Goal: Download file/media

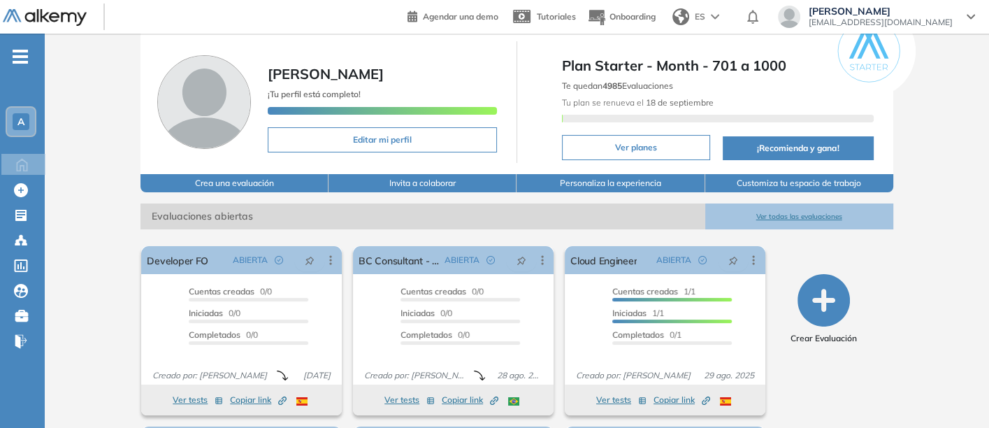
scroll to position [42, 0]
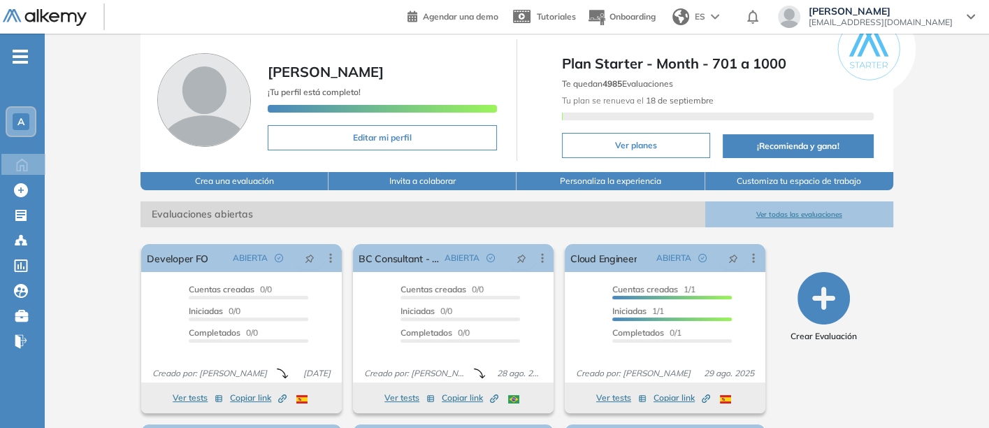
click at [789, 206] on button "Ver todas las evaluaciones" at bounding box center [799, 214] width 188 height 26
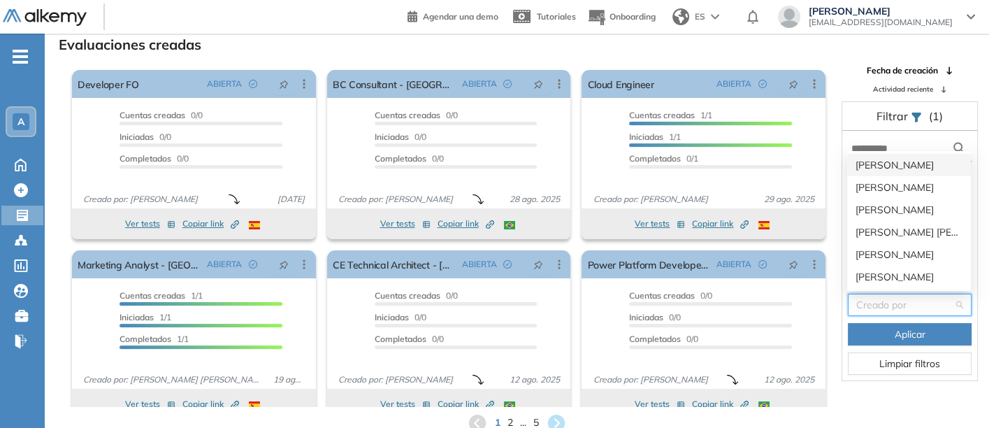
click at [890, 308] on input "search" at bounding box center [904, 304] width 97 height 21
click at [889, 201] on div "[PERSON_NAME]" at bounding box center [909, 210] width 124 height 22
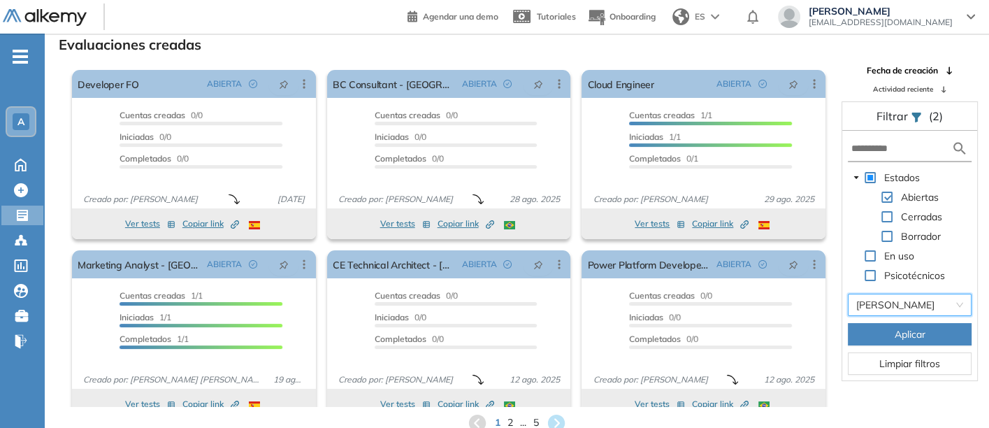
click at [887, 330] on button "Aplicar" at bounding box center [910, 334] width 124 height 22
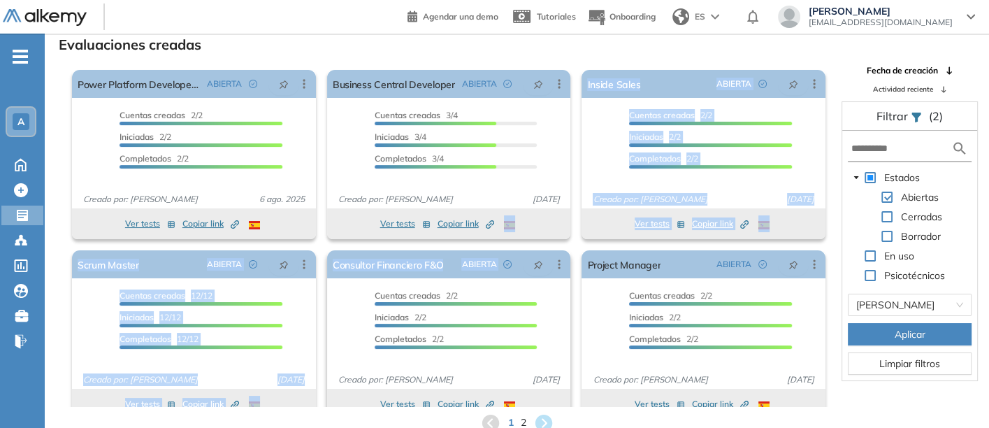
drag, startPoint x: 523, startPoint y: 215, endPoint x: 557, endPoint y: 285, distance: 78.5
click at [557, 285] on div "El proctoring será activado ¡Importante!: Los usuarios que ya realizaron la eva…" at bounding box center [448, 235] width 765 height 343
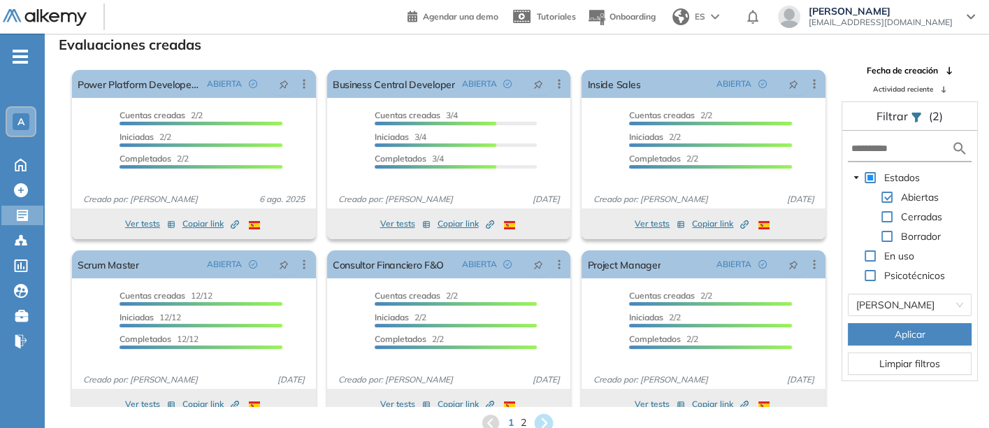
click at [543, 418] on icon at bounding box center [543, 422] width 23 height 23
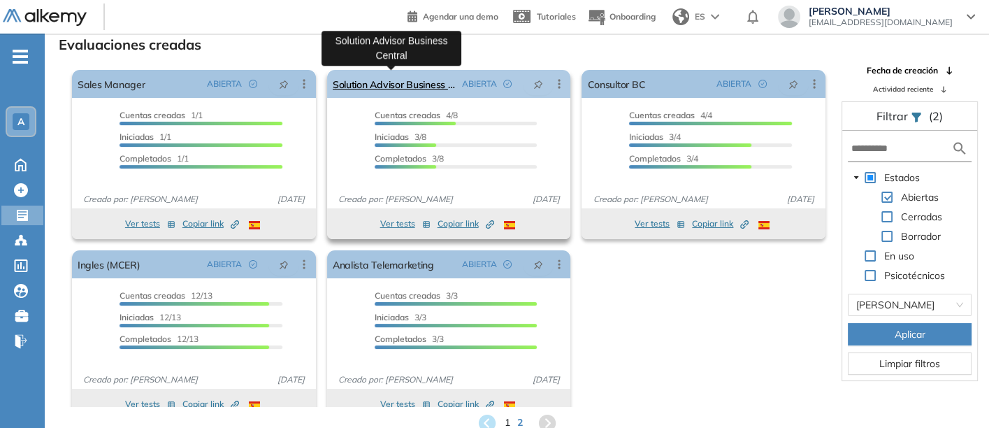
click at [367, 82] on link "Solution Advisor Business Central" at bounding box center [395, 84] width 124 height 28
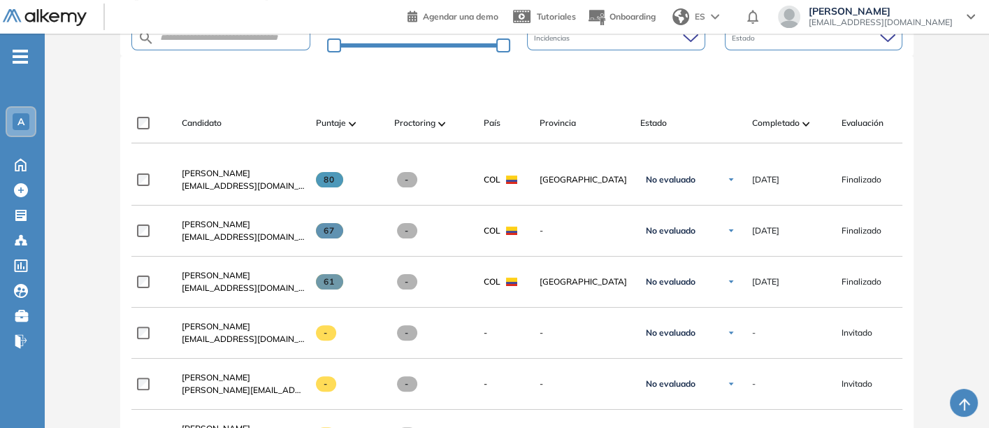
scroll to position [371, 0]
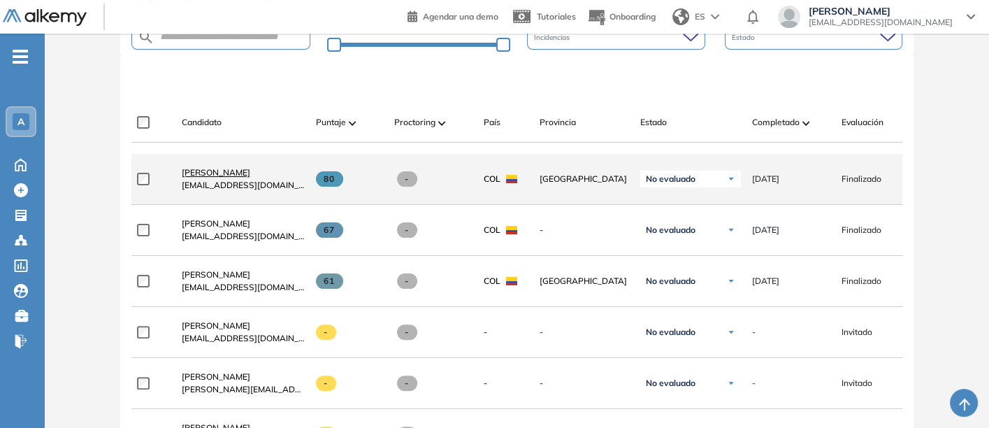
click at [211, 178] on span "[PERSON_NAME]" at bounding box center [216, 172] width 69 height 10
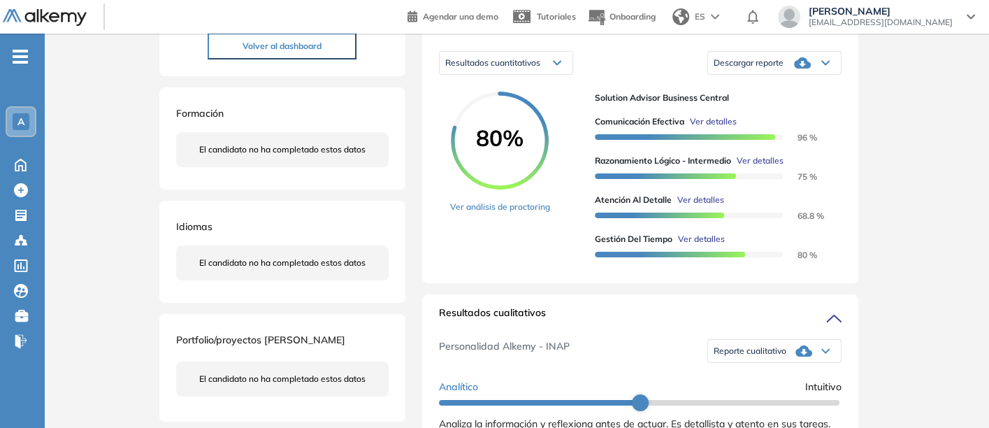
scroll to position [134, 0]
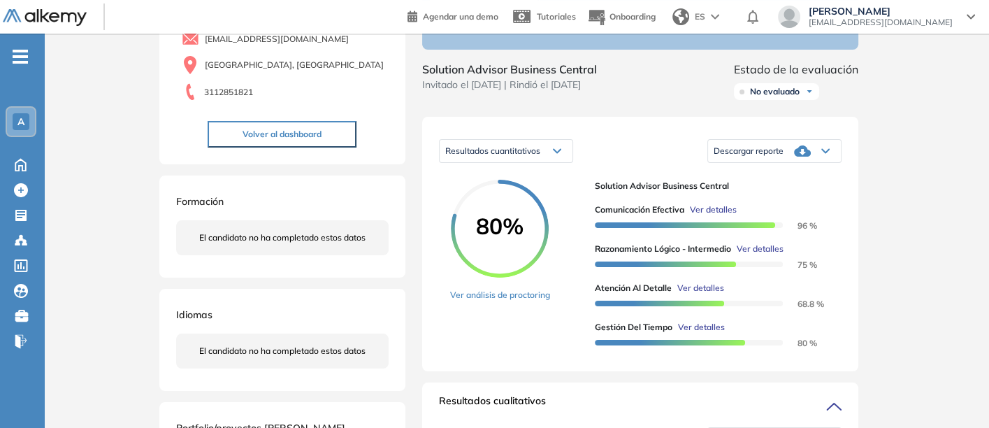
click at [755, 157] on span "Descargar reporte" at bounding box center [749, 150] width 70 height 11
click at [748, 201] on li "Descargar informe resumido" at bounding box center [767, 194] width 104 height 14
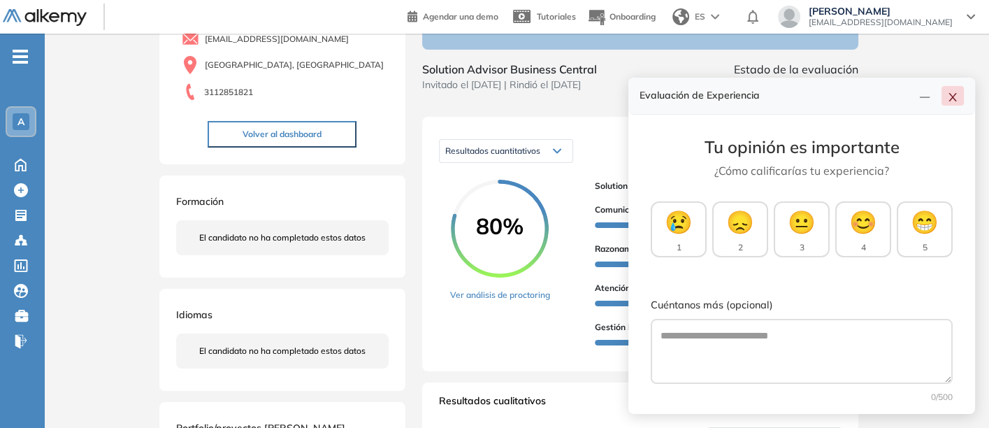
click at [955, 95] on icon "close" at bounding box center [952, 97] width 11 height 11
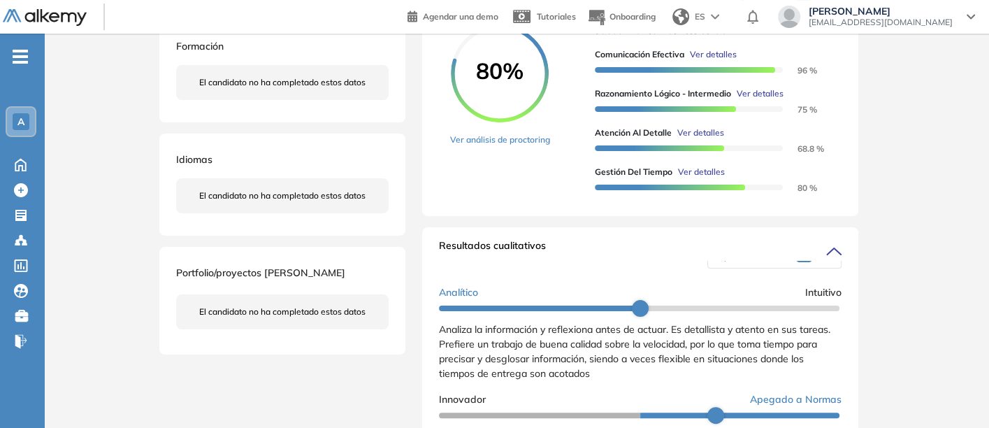
scroll to position [0, 0]
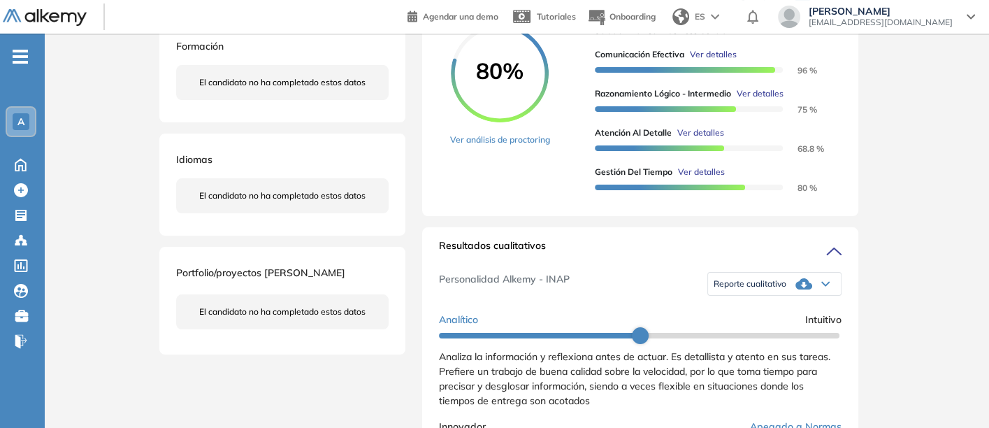
click at [731, 289] on span "Reporte cualitativo" at bounding box center [750, 283] width 73 height 11
click at [756, 334] on li "Reporte sin Afinidad AI" at bounding box center [756, 327] width 83 height 14
